Goal: Entertainment & Leisure: Consume media (video, audio)

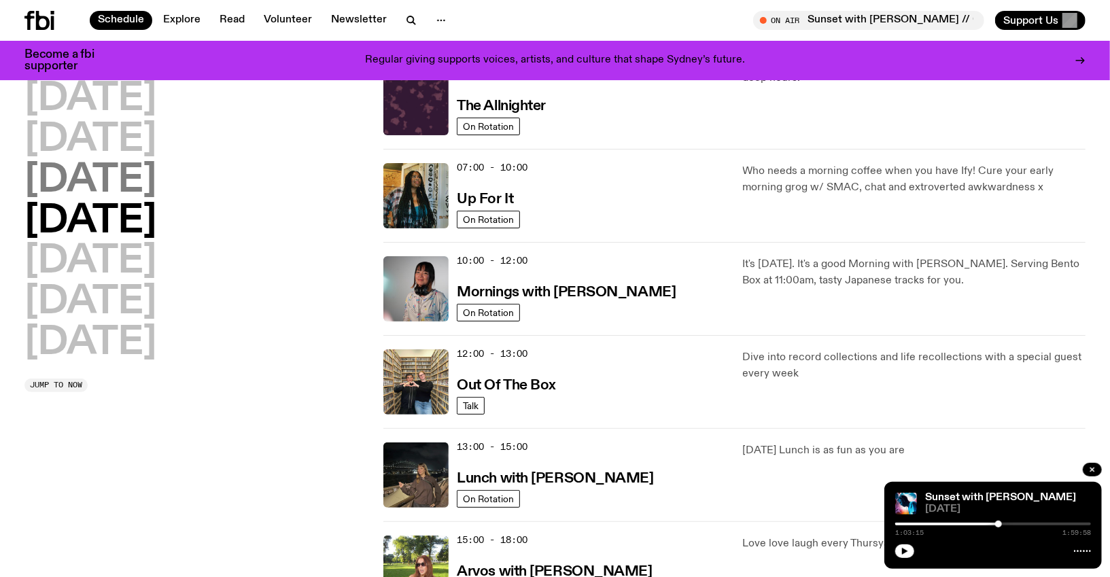
click at [155, 181] on h2 "[DATE]" at bounding box center [90, 181] width 132 height 38
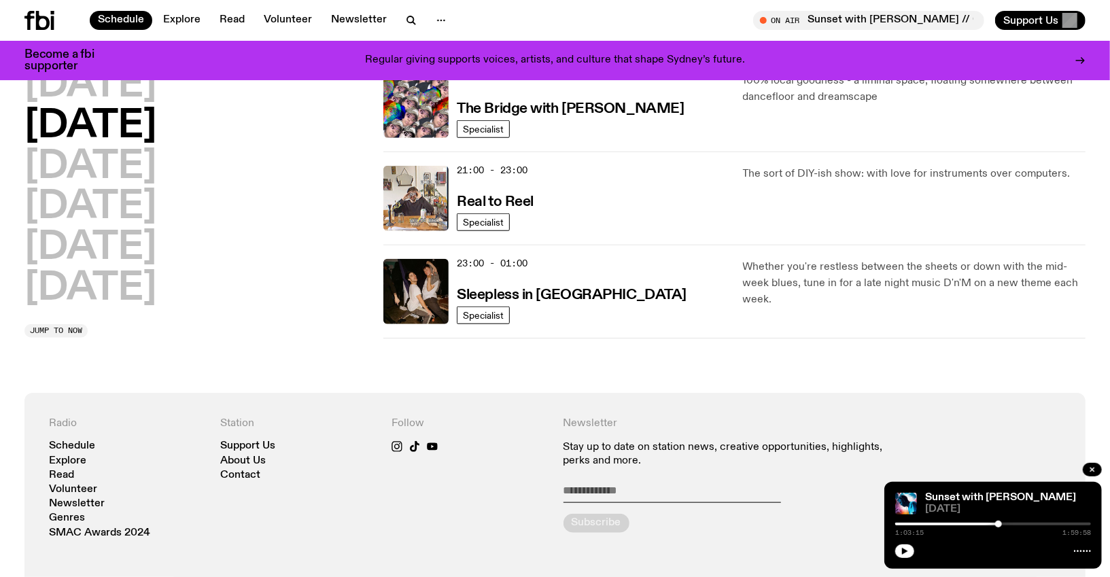
scroll to position [748, 0]
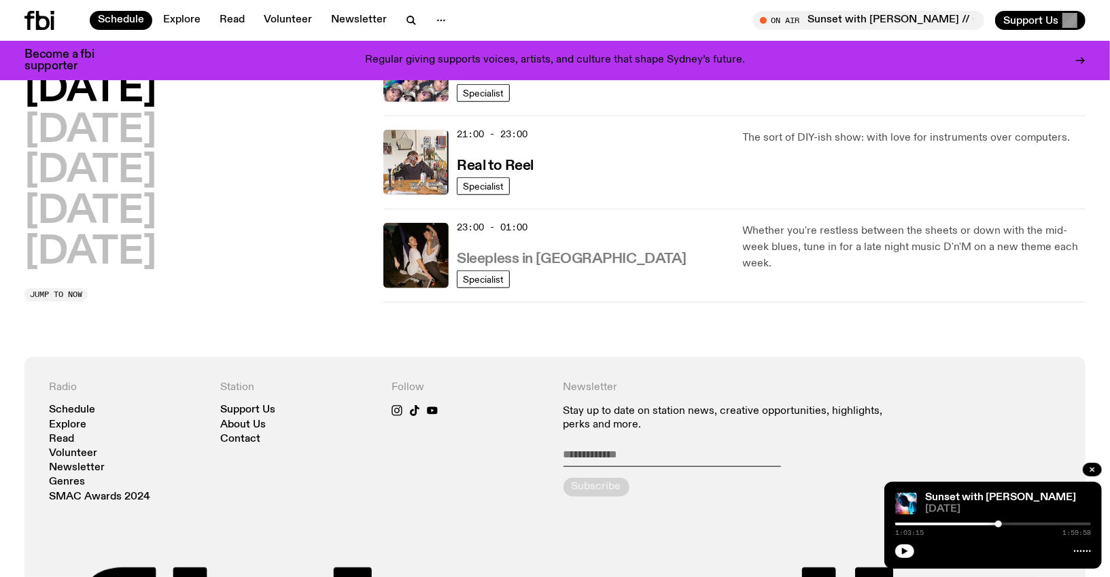
click at [523, 252] on h3 "Sleepless in [GEOGRAPHIC_DATA]" at bounding box center [572, 259] width 230 height 14
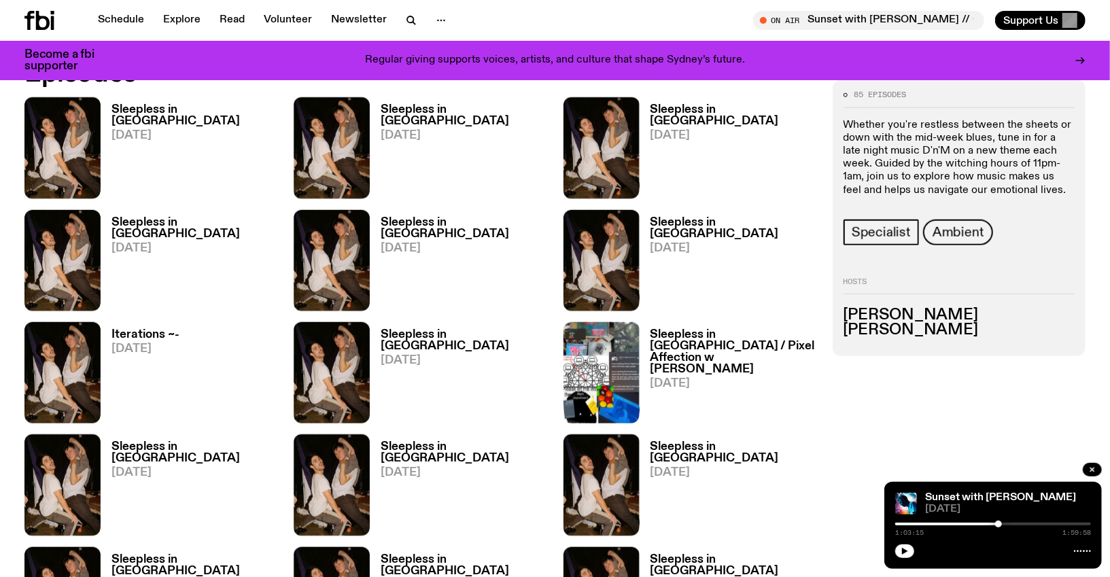
scroll to position [751, 0]
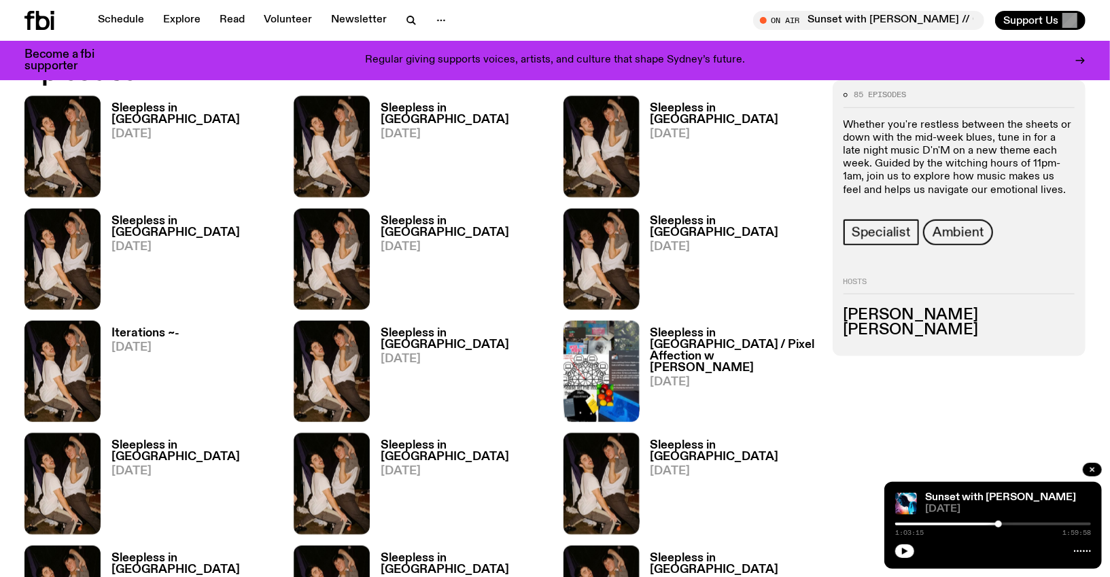
click at [432, 103] on h3 "Sleepless in [GEOGRAPHIC_DATA]" at bounding box center [464, 114] width 166 height 23
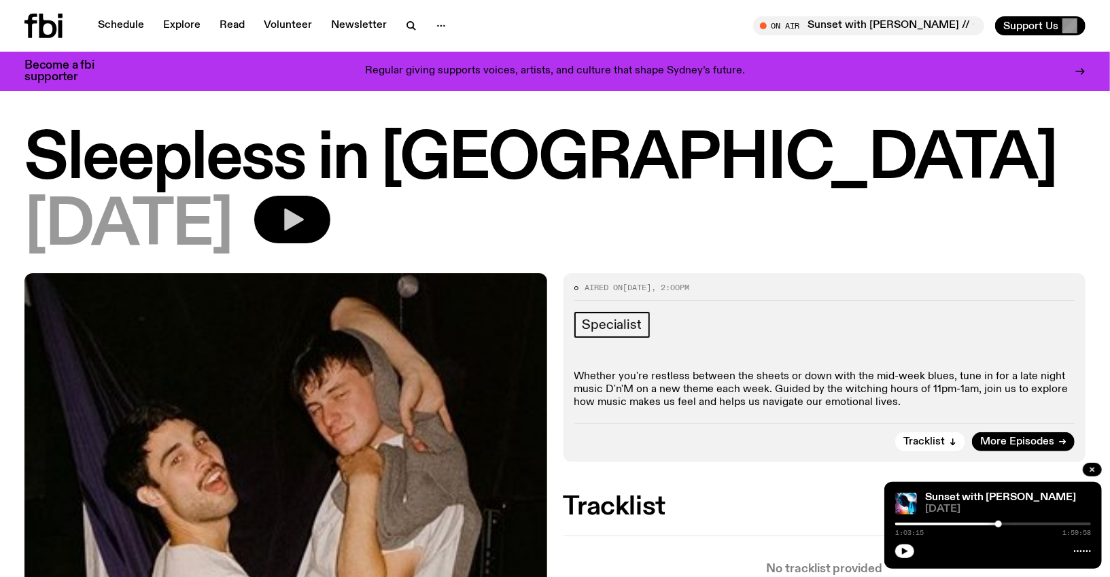
click at [330, 239] on button "button" at bounding box center [292, 220] width 76 height 48
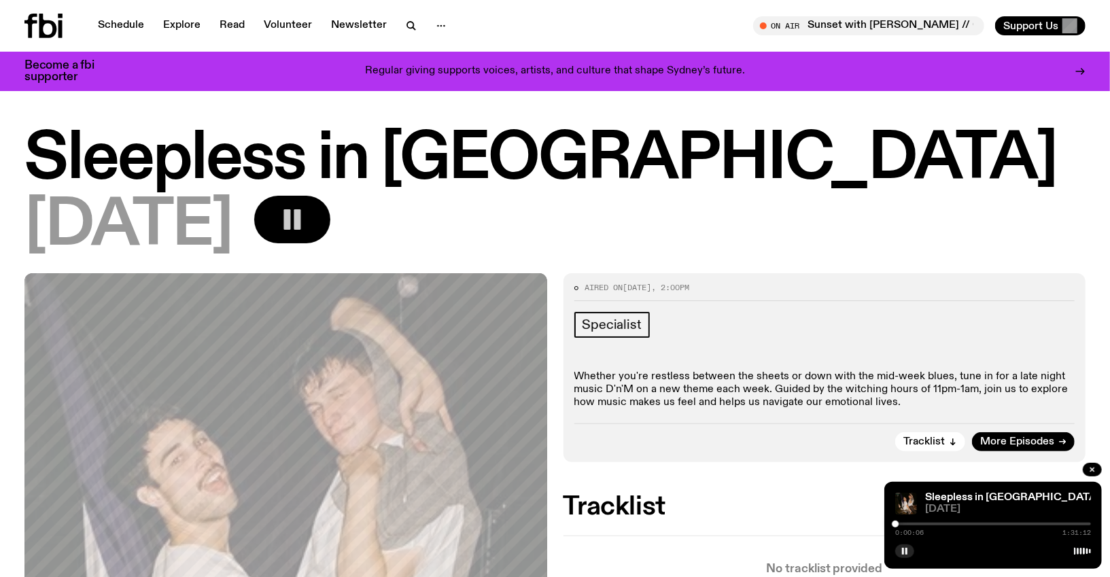
click at [306, 208] on icon "button" at bounding box center [292, 219] width 27 height 27
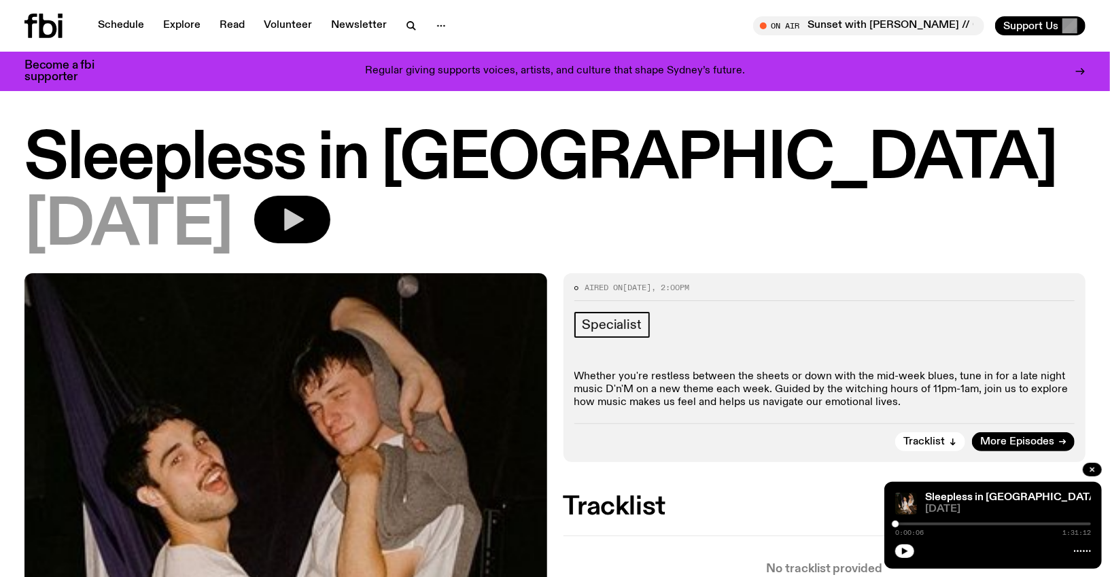
click at [304, 215] on icon "button" at bounding box center [294, 220] width 20 height 22
